Goal: Information Seeking & Learning: Learn about a topic

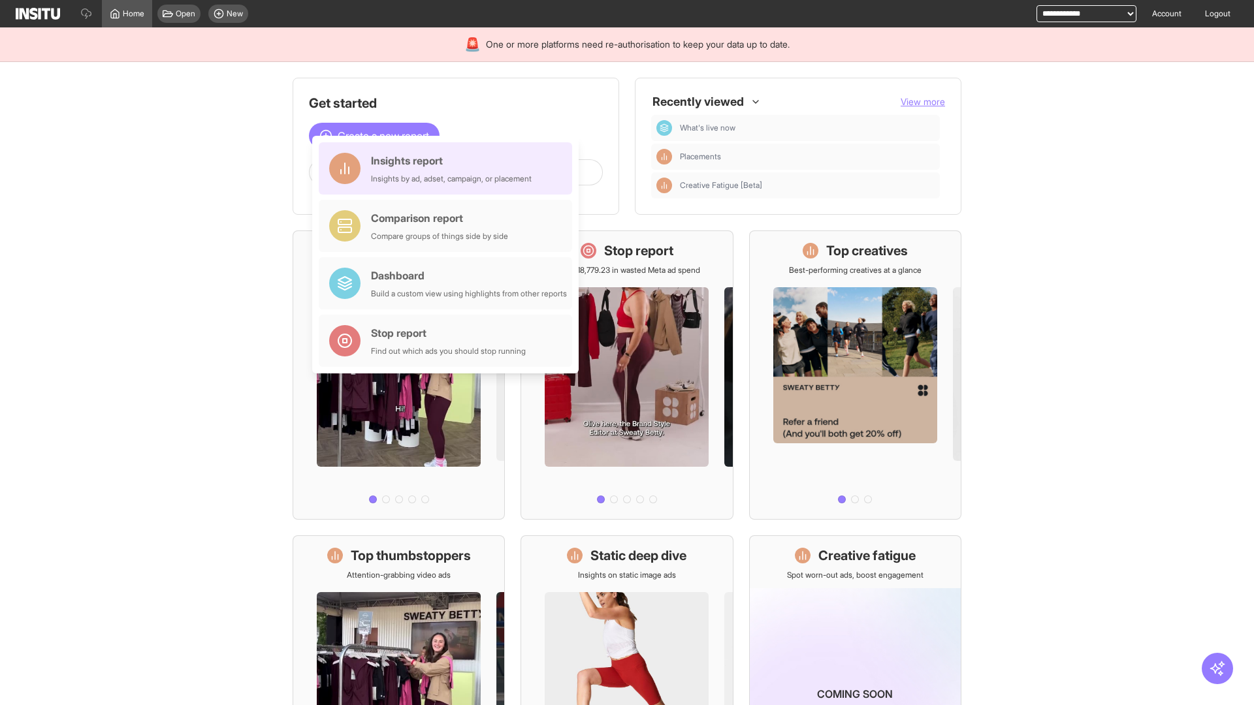
click at [449, 168] on div "Insights report Insights by ad, adset, campaign, or placement" at bounding box center [451, 168] width 161 height 31
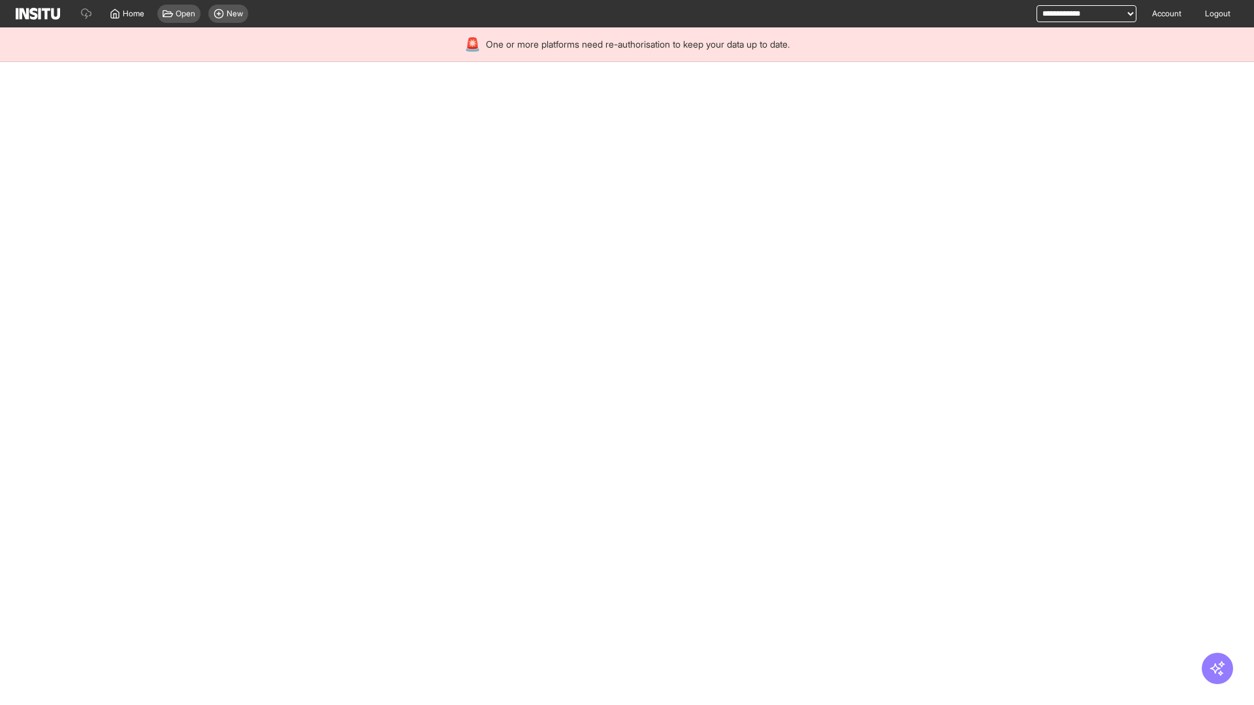
select select "**"
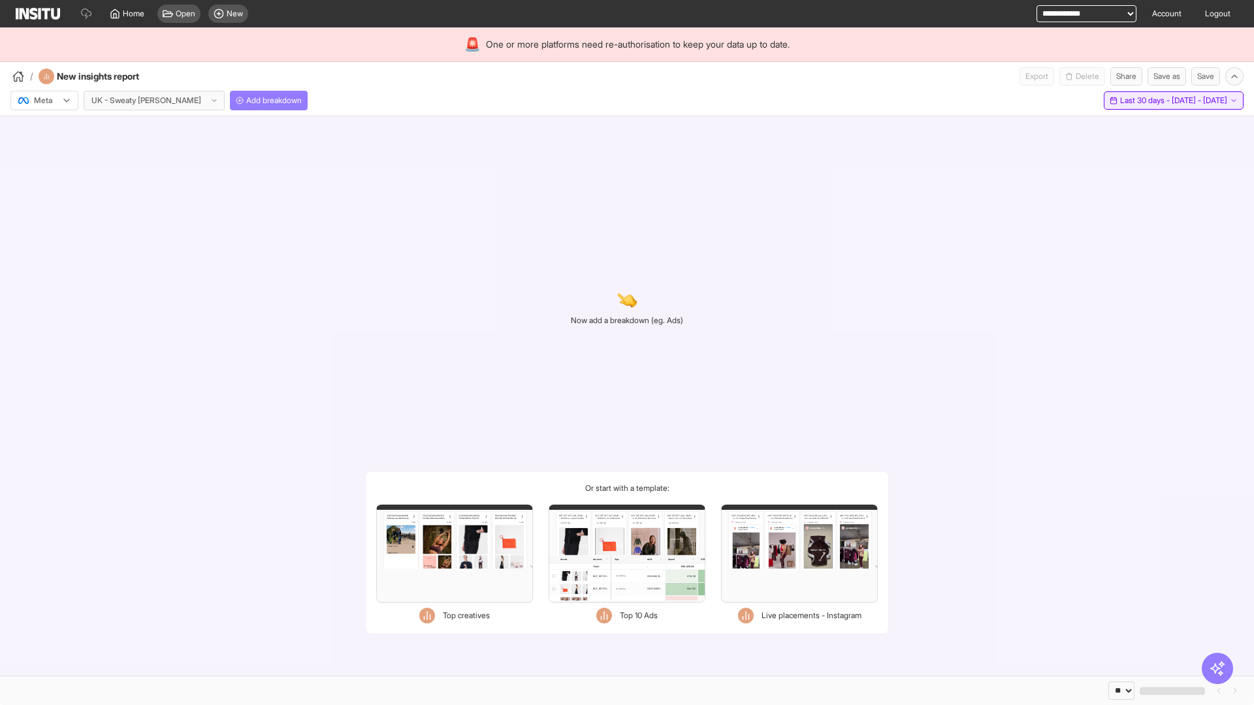
click at [1147, 101] on span "Last 30 days - [DATE] - [DATE]" at bounding box center [1173, 100] width 107 height 10
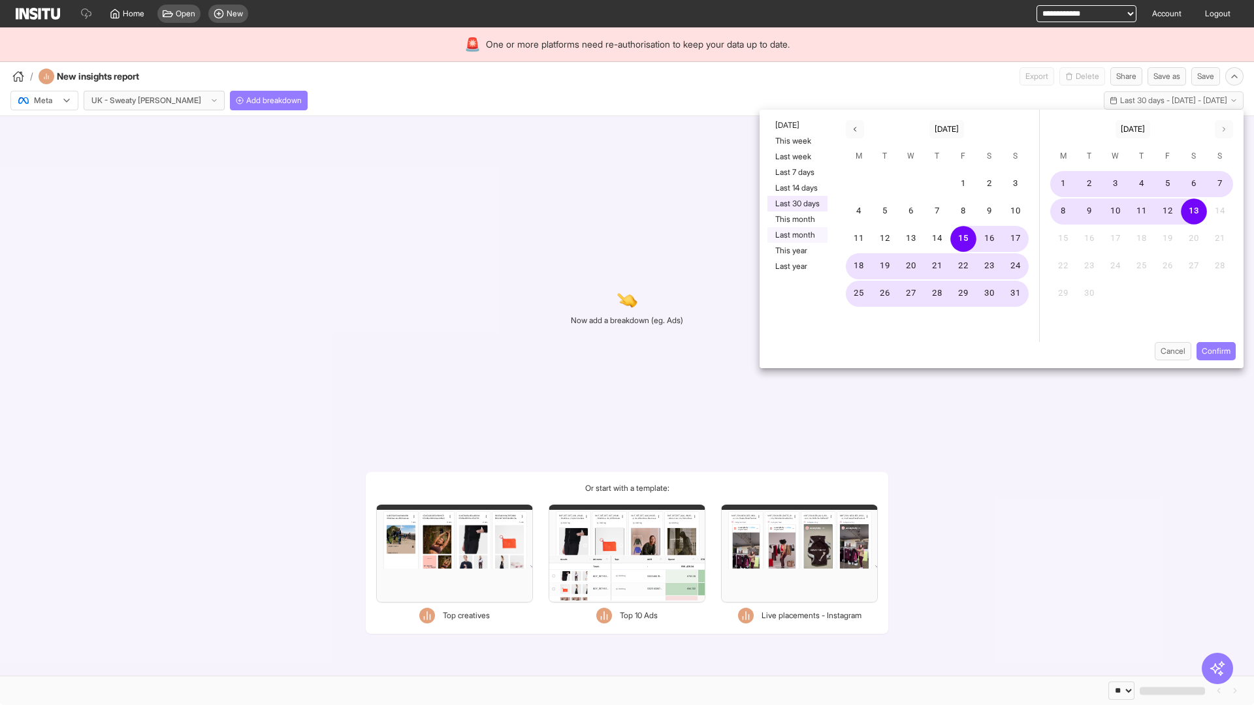
click at [796, 235] on button "Last month" at bounding box center [797, 235] width 60 height 16
